Goal: Check status: Check status

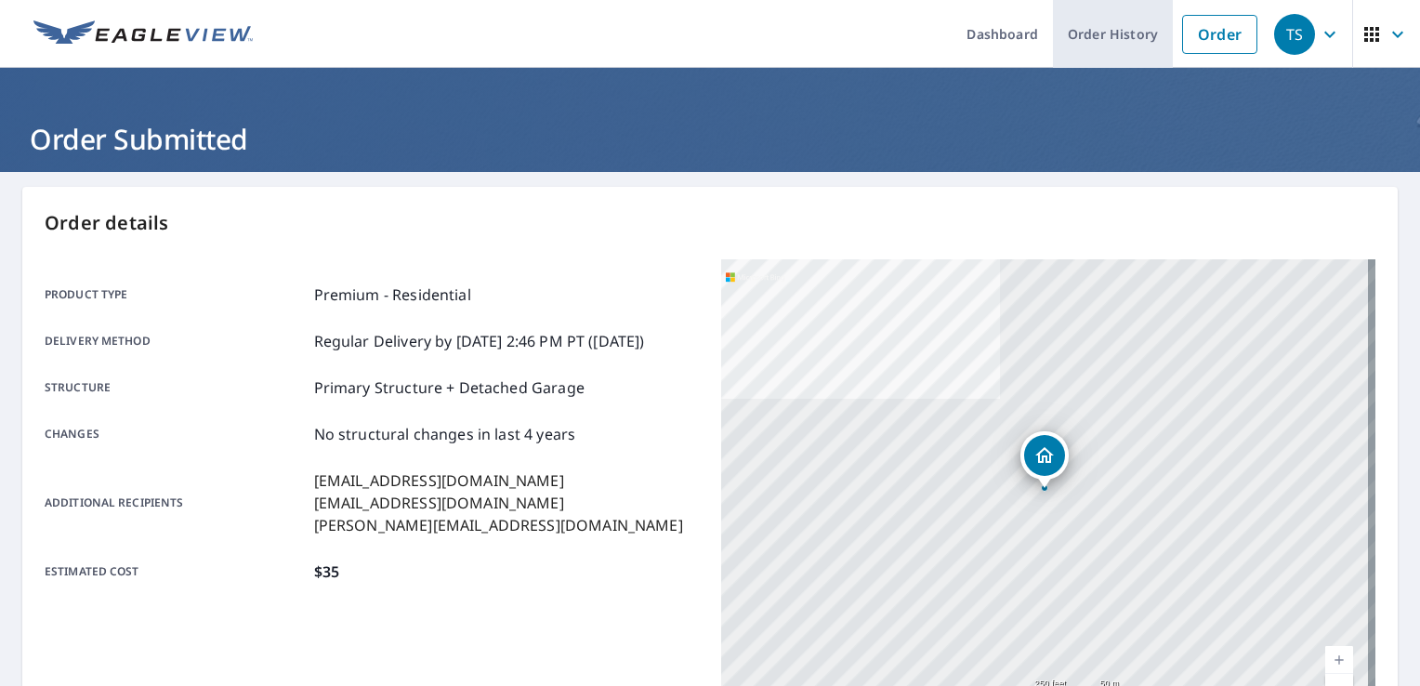
click at [1075, 53] on link "Order History" at bounding box center [1113, 34] width 120 height 68
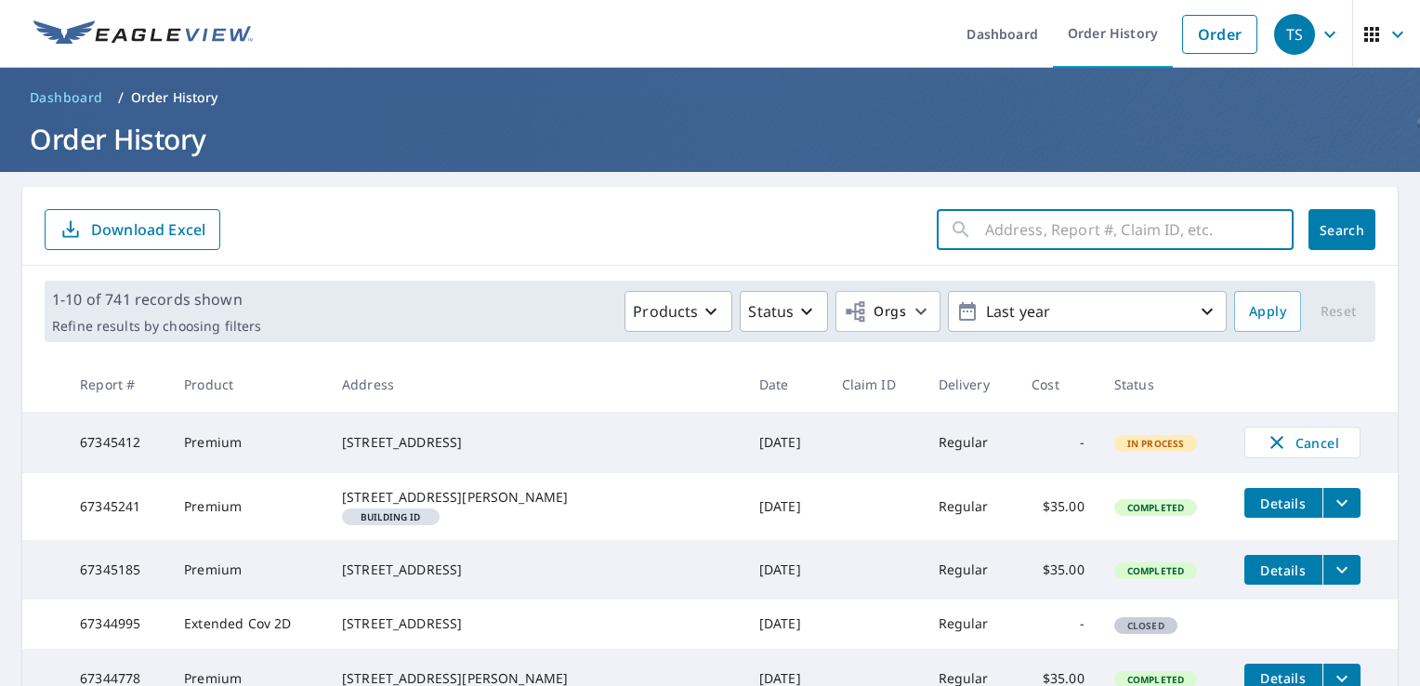
click at [1014, 233] on input "text" at bounding box center [1139, 229] width 308 height 52
paste input "[STREET_ADDRESS][PERSON_NAME]"
type input "[STREET_ADDRESS][PERSON_NAME]"
click button "Search" at bounding box center [1341, 229] width 67 height 41
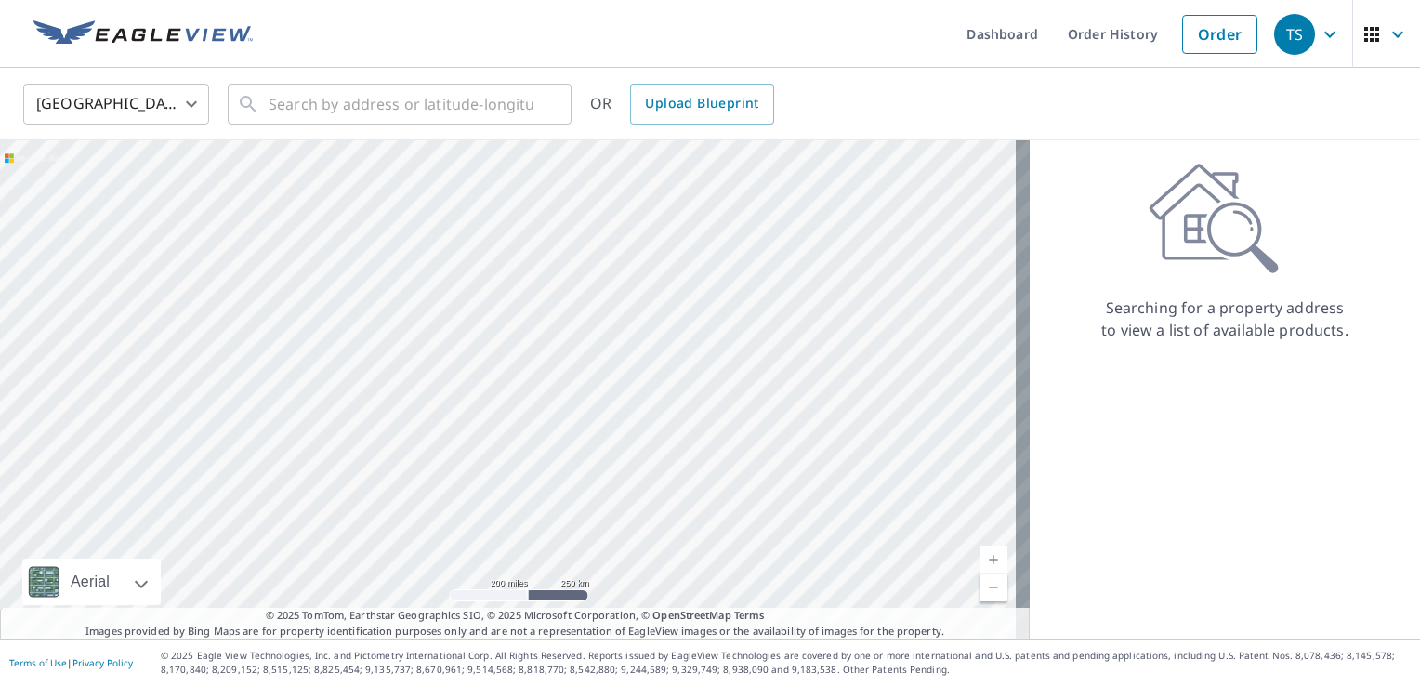
drag, startPoint x: 1257, startPoint y: 458, endPoint x: 1202, endPoint y: 373, distance: 100.8
click at [1258, 457] on div "Searching for a property address to view a list of available products." at bounding box center [1224, 389] width 390 height 498
